Goal: Task Accomplishment & Management: Manage account settings

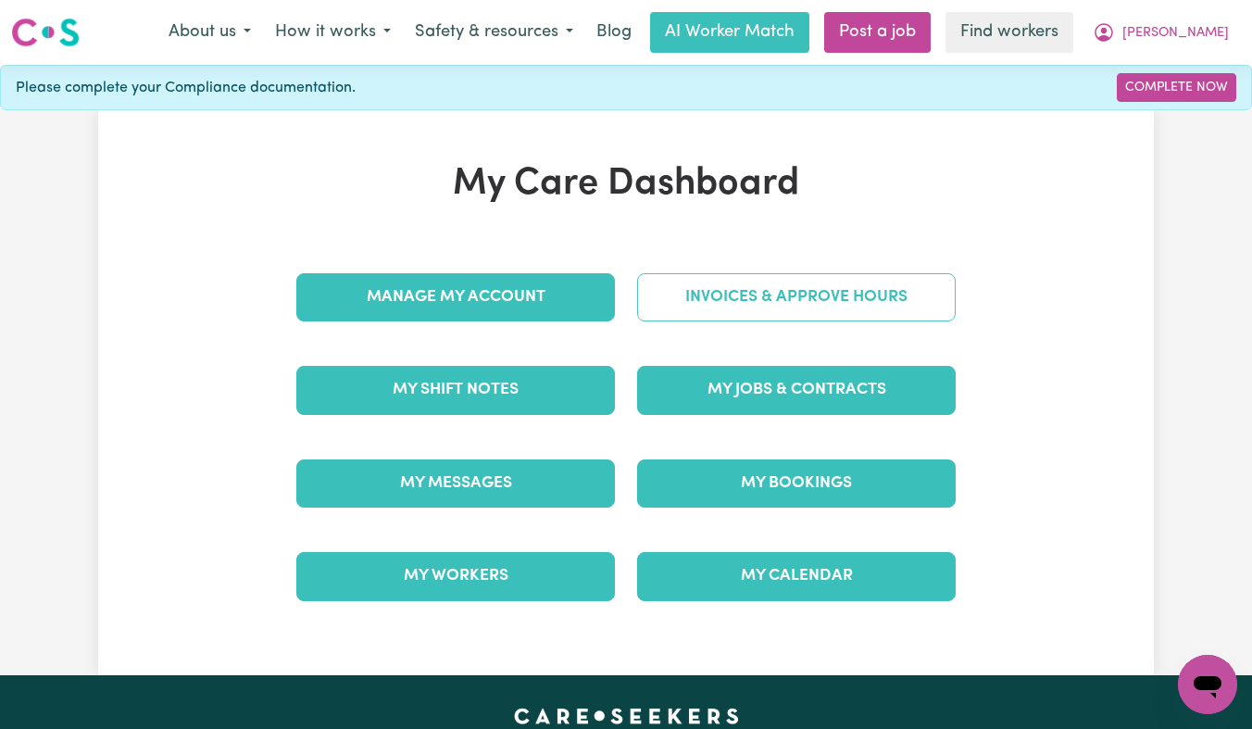
click at [883, 302] on link "Invoices & Approve Hours" at bounding box center [796, 297] width 319 height 48
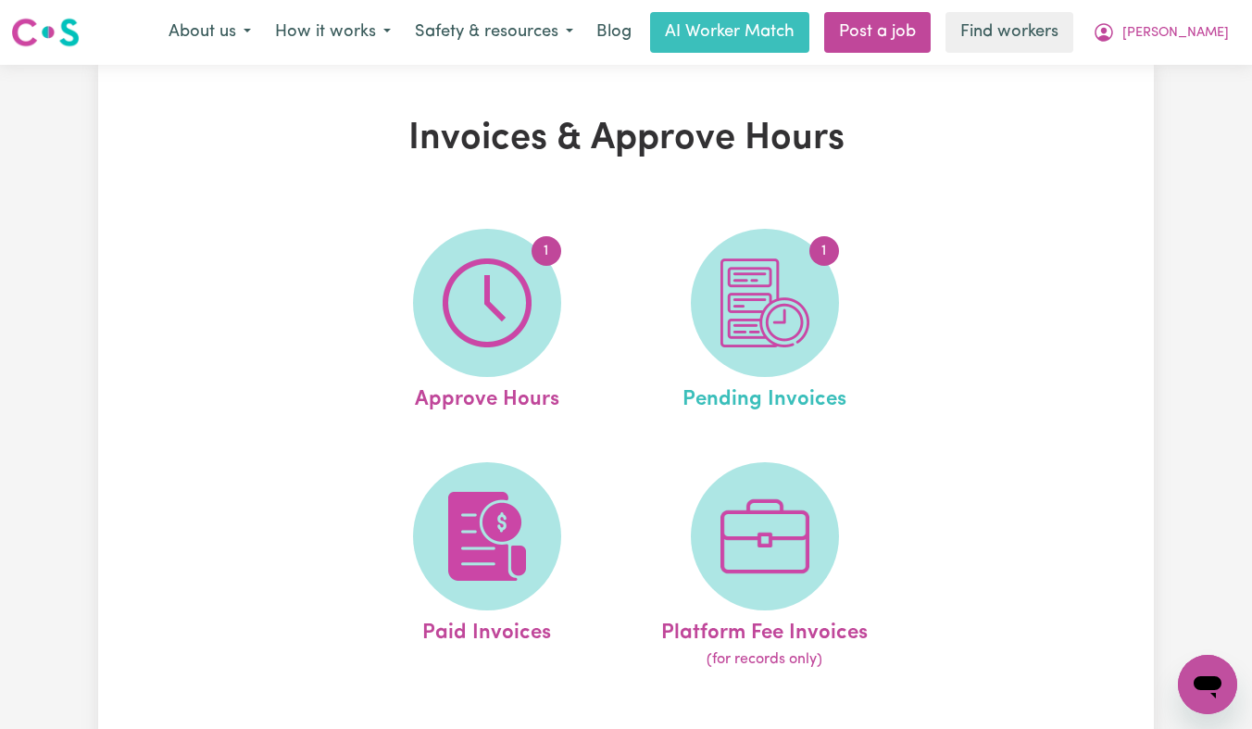
click at [802, 235] on link "1 Pending Invoices" at bounding box center [765, 322] width 267 height 187
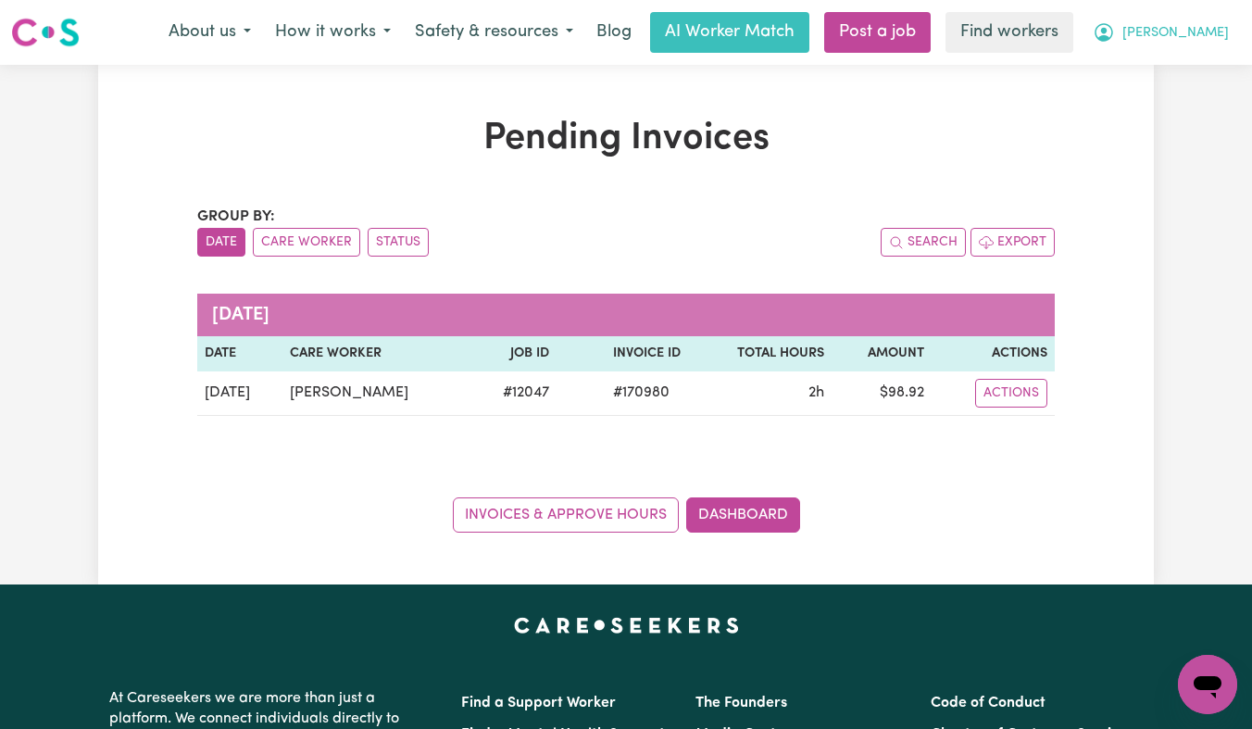
click at [1168, 44] on button "[PERSON_NAME]" at bounding box center [1161, 32] width 160 height 39
click at [1153, 104] on link "Logout" at bounding box center [1167, 106] width 146 height 35
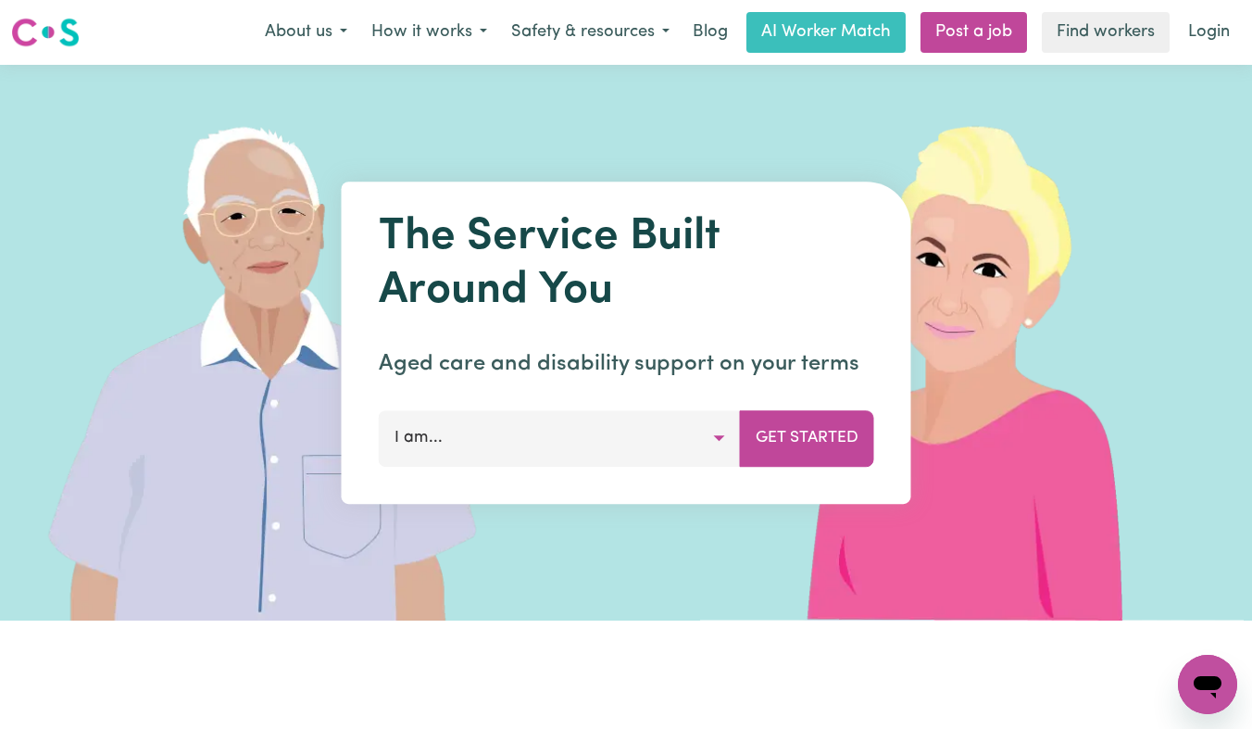
click at [1179, 62] on nav "Menu About us How it works Safety & resources Blog AI Worker Match Post a job F…" at bounding box center [626, 32] width 1252 height 65
click at [1200, 42] on link "Login" at bounding box center [1209, 32] width 64 height 41
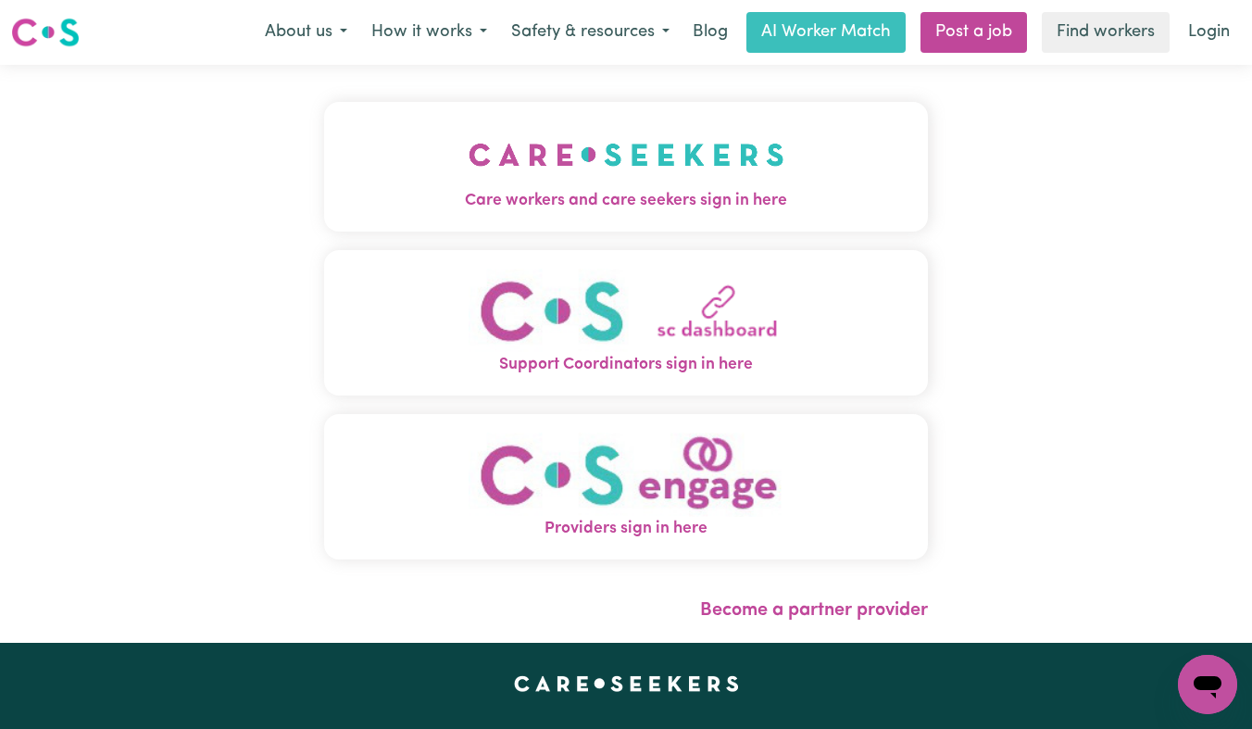
click at [720, 173] on button "Care workers and care seekers sign in here" at bounding box center [626, 167] width 604 height 130
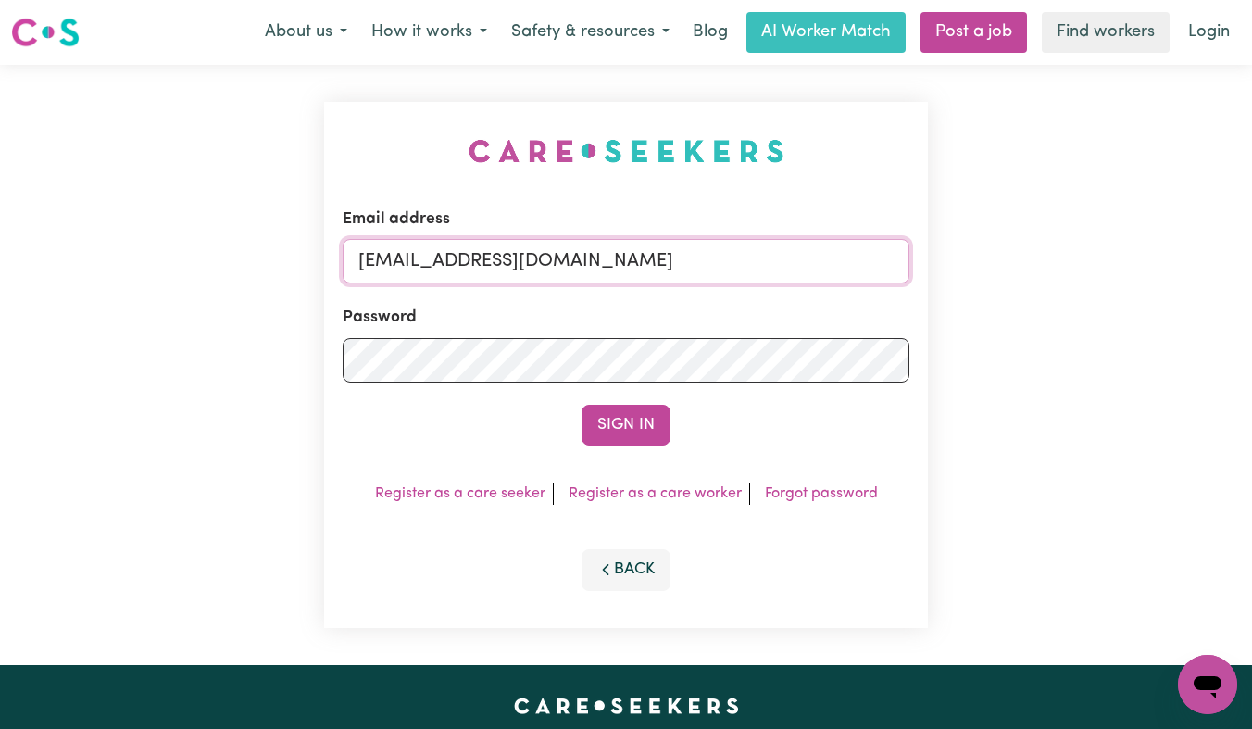
drag, startPoint x: 863, startPoint y: 269, endPoint x: 457, endPoint y: 269, distance: 406.5
click at [457, 269] on input "[EMAIL_ADDRESS][DOMAIN_NAME]" at bounding box center [626, 261] width 567 height 44
paste input "[EMAIL_ADDRESS][DOMAIN_NAME] ||"
type input "[EMAIL_ADDRESS][DOMAIN_NAME]"
click at [582, 405] on button "Sign In" at bounding box center [626, 425] width 89 height 41
